Goal: Information Seeking & Learning: Learn about a topic

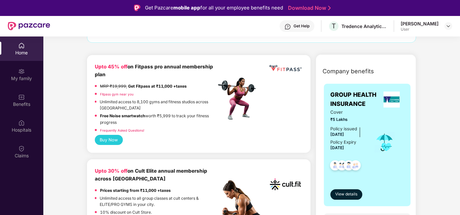
scroll to position [72, 0]
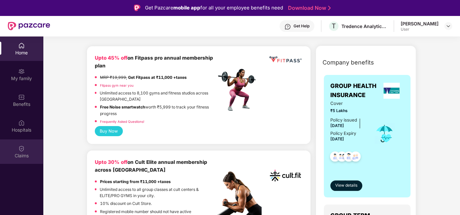
click at [20, 152] on div "Claims" at bounding box center [21, 155] width 43 height 7
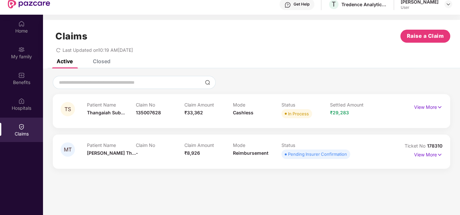
scroll to position [36, 0]
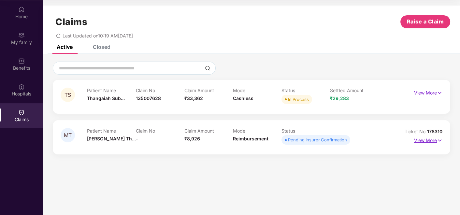
click at [426, 140] on p "View More" at bounding box center [428, 139] width 28 height 9
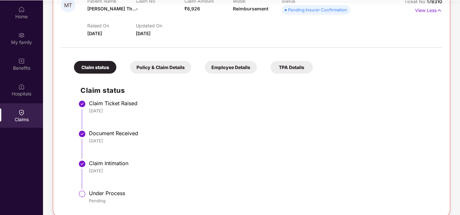
scroll to position [137, 0]
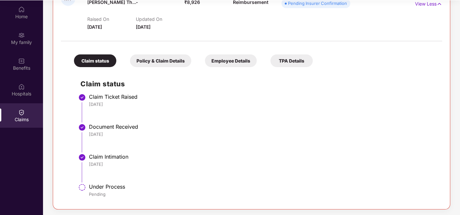
click at [161, 60] on div "Policy & Claim Details" at bounding box center [160, 60] width 61 height 13
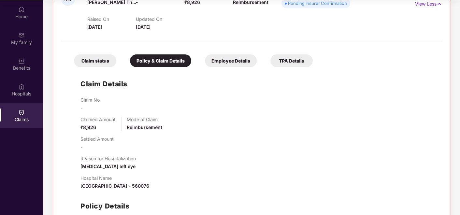
click at [222, 59] on div "Employee Details" at bounding box center [231, 60] width 52 height 13
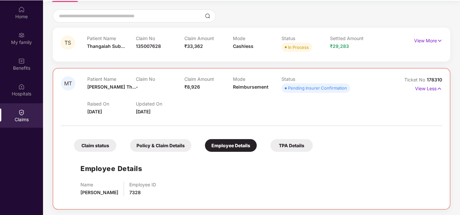
click at [293, 147] on div "TPA Details" at bounding box center [291, 145] width 42 height 13
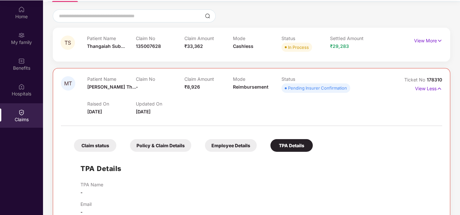
scroll to position [66, 0]
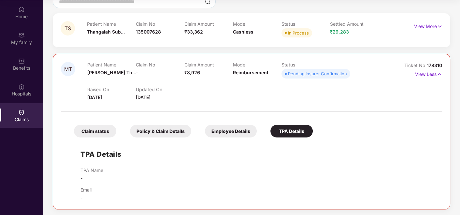
click at [99, 131] on div "Claim status" at bounding box center [95, 131] width 42 height 13
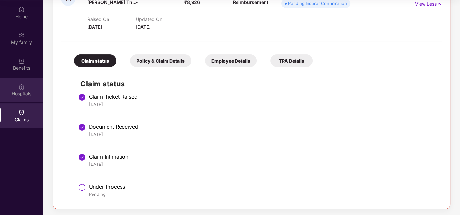
click at [26, 95] on div "Hospitals" at bounding box center [21, 94] width 43 height 7
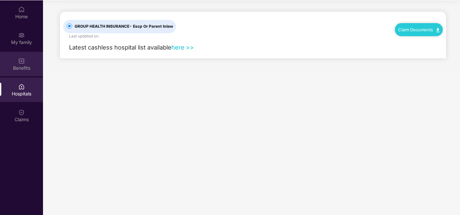
click at [15, 67] on div "Benefits" at bounding box center [21, 68] width 43 height 7
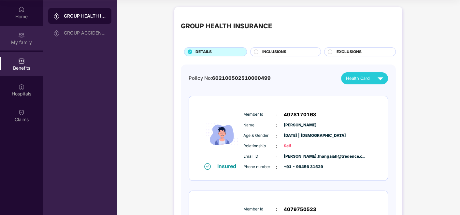
click at [20, 42] on div "My family" at bounding box center [21, 42] width 43 height 7
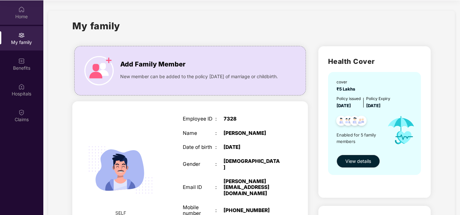
click at [24, 18] on div "Home" at bounding box center [21, 16] width 43 height 7
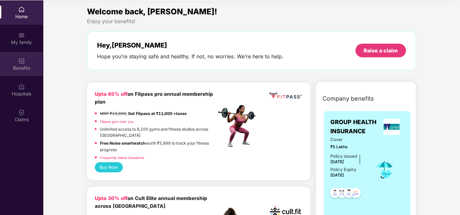
click at [29, 68] on div "Benefits" at bounding box center [21, 68] width 43 height 7
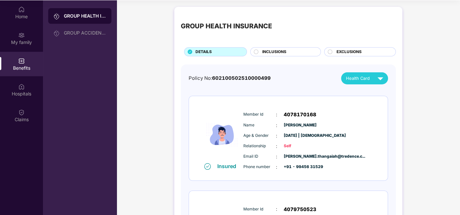
click at [279, 50] on span "INCLUSIONS" at bounding box center [274, 52] width 24 height 6
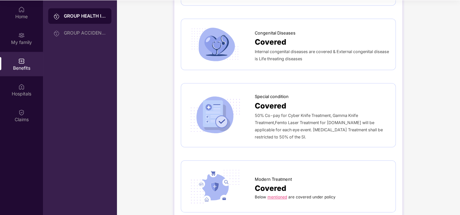
scroll to position [905, 0]
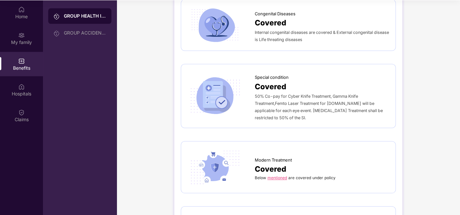
click at [273, 175] on link "mentioned" at bounding box center [277, 177] width 20 height 5
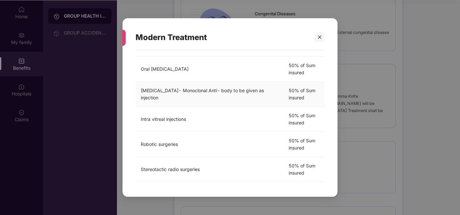
scroll to position [145, 0]
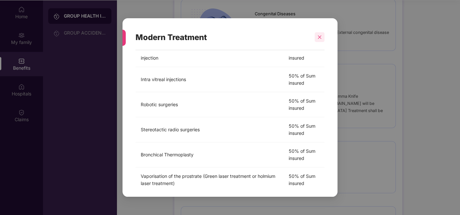
click at [319, 36] on icon "close" at bounding box center [319, 37] width 5 height 5
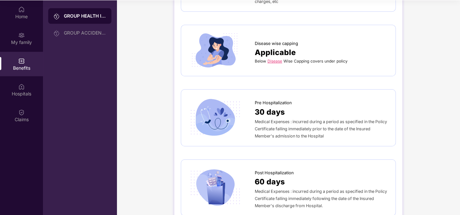
scroll to position [289, 0]
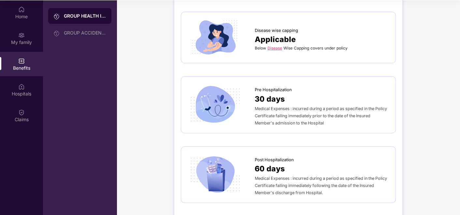
click at [276, 46] on link "Disease" at bounding box center [274, 48] width 15 height 5
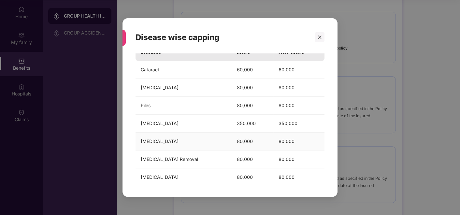
scroll to position [0, 0]
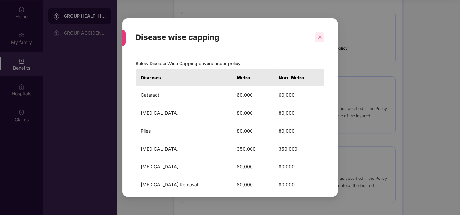
click at [322, 38] on div at bounding box center [320, 37] width 10 height 10
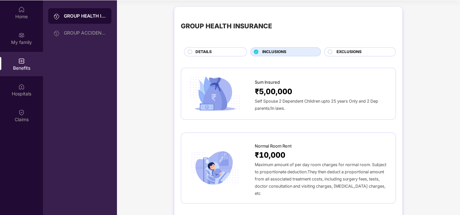
click at [349, 53] on span "EXCLUSIONS" at bounding box center [348, 52] width 25 height 6
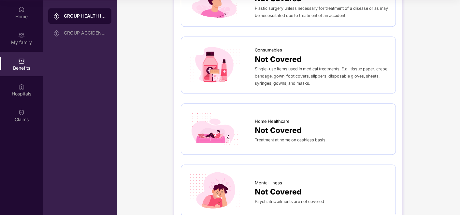
scroll to position [487, 0]
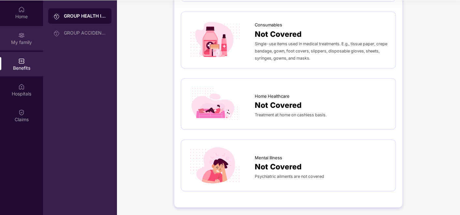
click at [28, 36] on div "My family" at bounding box center [21, 38] width 43 height 24
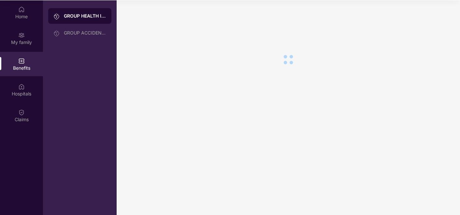
scroll to position [0, 0]
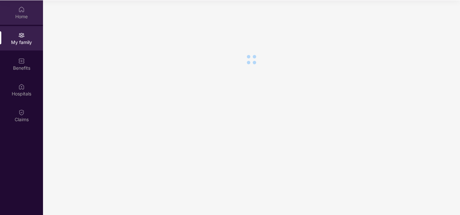
click at [22, 15] on div "Home" at bounding box center [21, 16] width 43 height 7
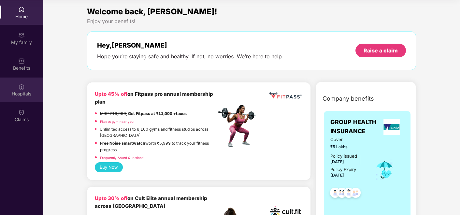
click at [16, 83] on div "Hospitals" at bounding box center [21, 90] width 43 height 24
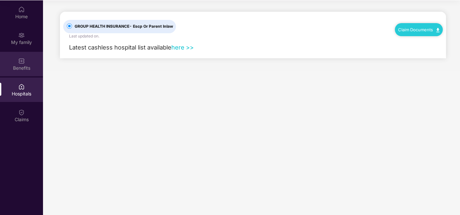
click at [19, 73] on div "Benefits" at bounding box center [21, 64] width 43 height 24
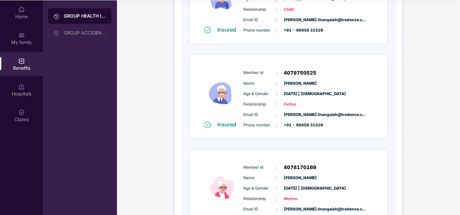
scroll to position [383, 0]
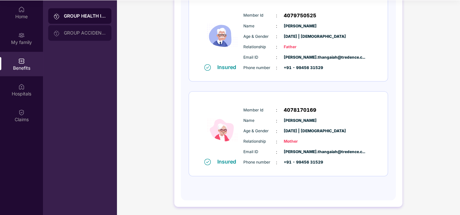
click at [95, 27] on div "GROUP ACCIDENTAL INSURANCE" at bounding box center [79, 33] width 63 height 16
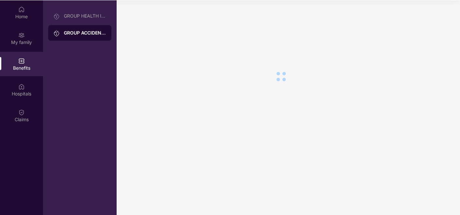
scroll to position [0, 0]
